Goal: Find specific page/section: Find specific page/section

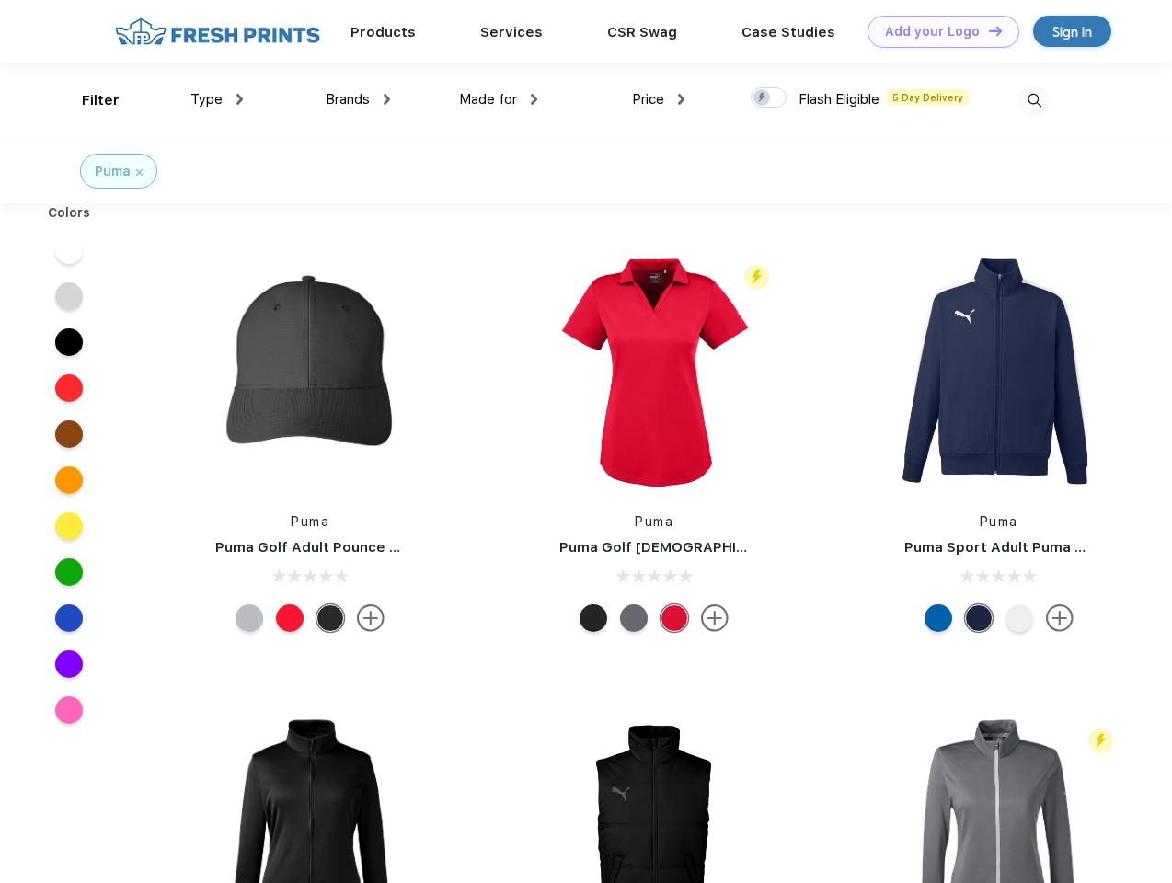
click at [936, 31] on link "Add your Logo Design Tool" at bounding box center [943, 32] width 152 height 32
click at [0, 0] on div "Design Tool" at bounding box center [0, 0] width 0 height 0
click at [987, 30] on link "Add your Logo Design Tool" at bounding box center [943, 32] width 152 height 32
click at [88, 100] on div "Filter" at bounding box center [101, 100] width 38 height 21
click at [217, 99] on span "Type" at bounding box center [206, 99] width 32 height 17
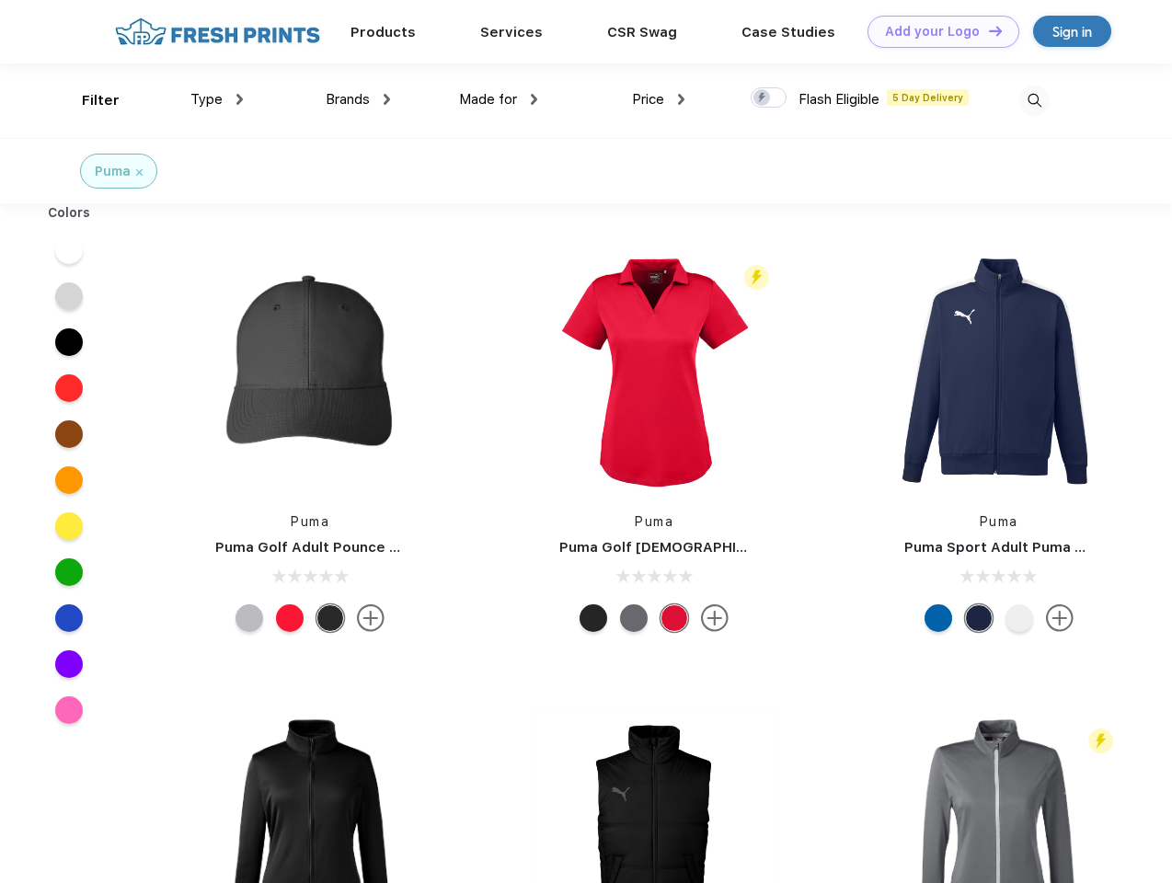
click at [358, 99] on span "Brands" at bounding box center [348, 99] width 44 height 17
click at [498, 99] on span "Made for" at bounding box center [488, 99] width 58 height 17
click at [658, 99] on span "Price" at bounding box center [648, 99] width 32 height 17
click at [769, 98] on div at bounding box center [768, 97] width 36 height 20
click at [762, 98] on input "checkbox" at bounding box center [756, 92] width 12 height 12
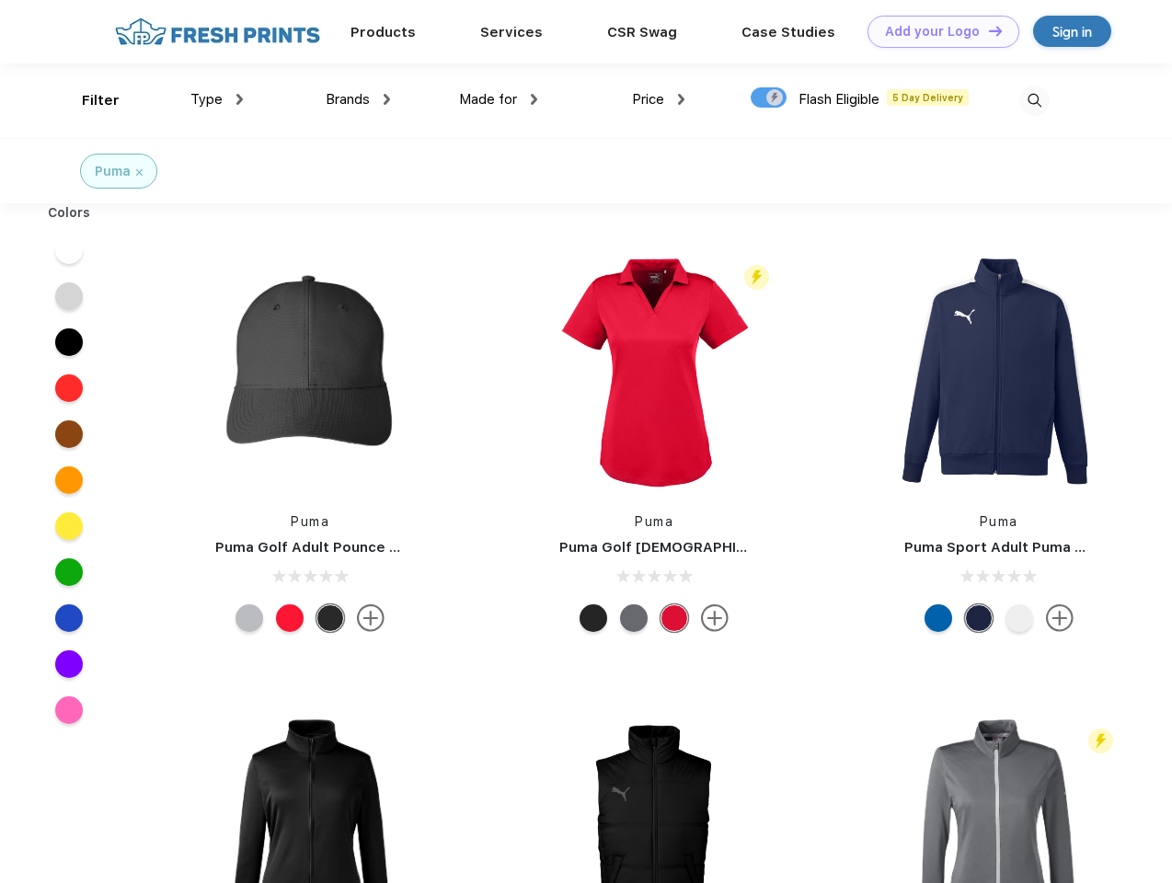
click at [1034, 100] on img at bounding box center [1034, 101] width 30 height 30
